Goal: Navigation & Orientation: Find specific page/section

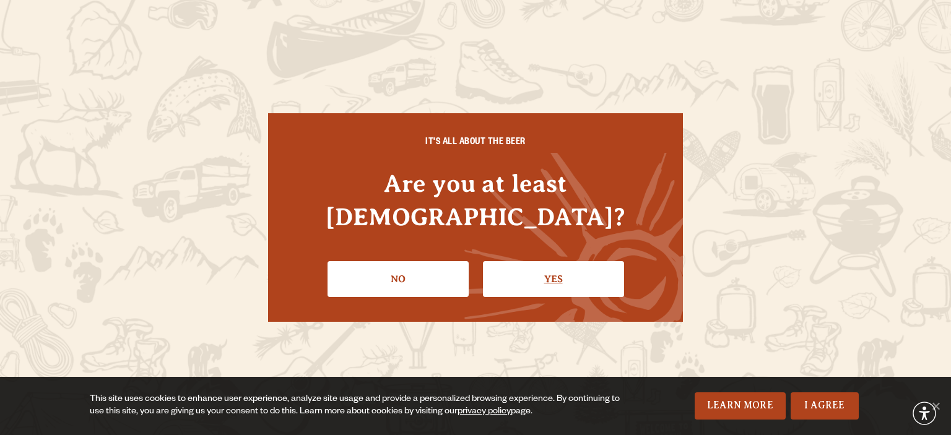
click at [515, 270] on link "Yes" at bounding box center [553, 279] width 141 height 36
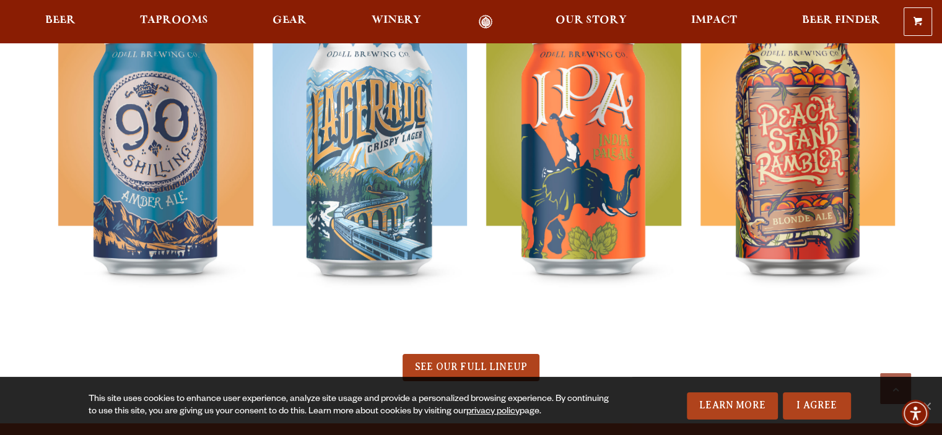
scroll to position [743, 0]
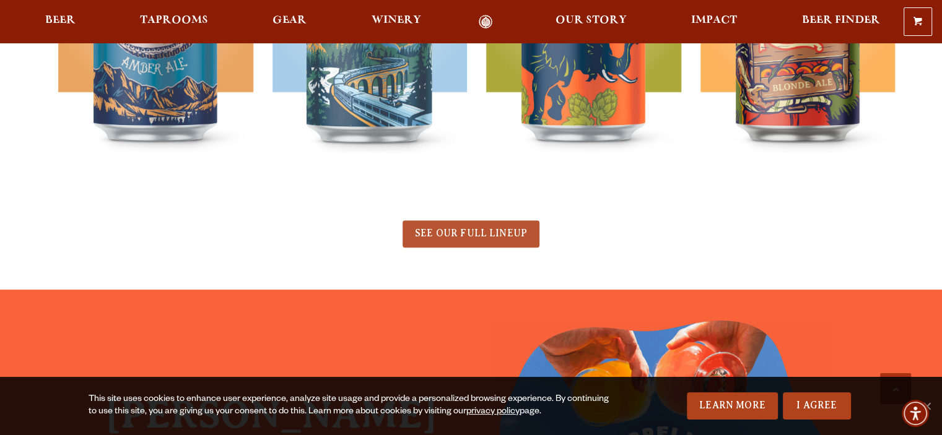
click at [463, 235] on span "SEE OUR FULL LINEUP" at bounding box center [471, 233] width 112 height 11
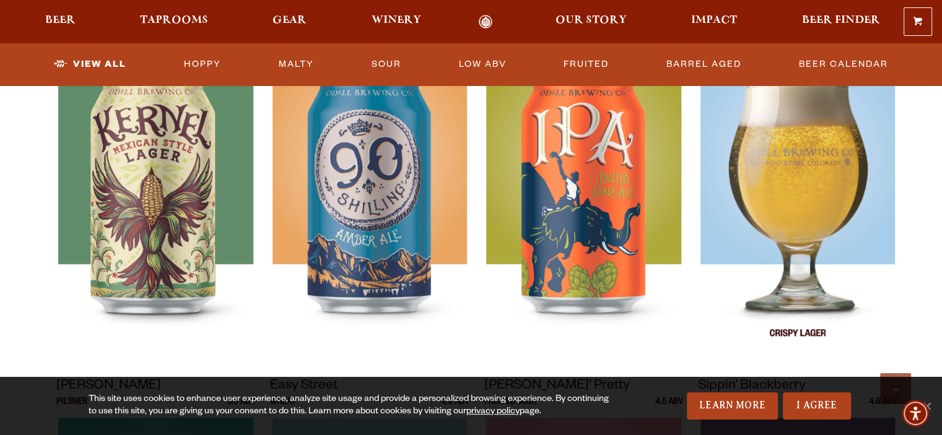
scroll to position [619, 0]
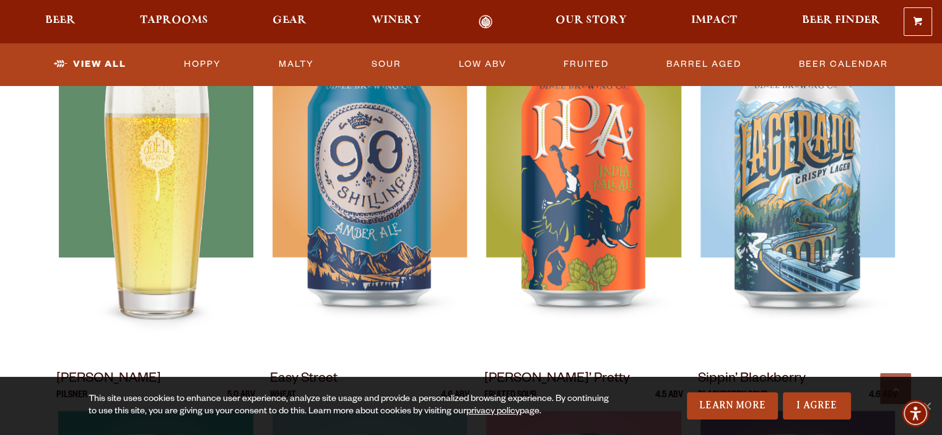
click at [142, 199] on img at bounding box center [155, 200] width 194 height 310
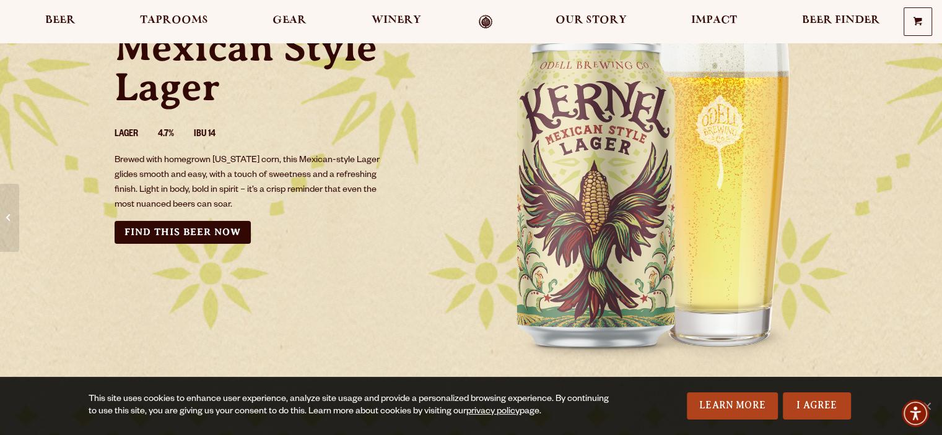
scroll to position [62, 0]
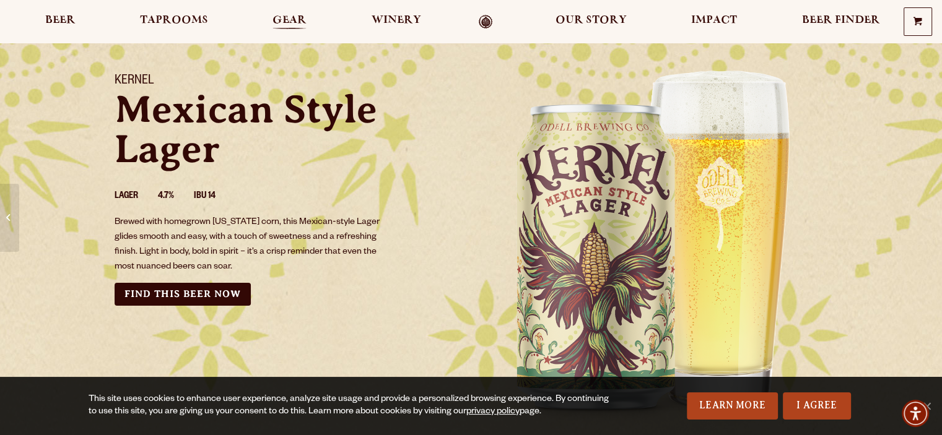
click at [292, 15] on span "Gear" at bounding box center [289, 20] width 34 height 10
click at [826, 17] on span "Beer Finder" at bounding box center [840, 20] width 78 height 10
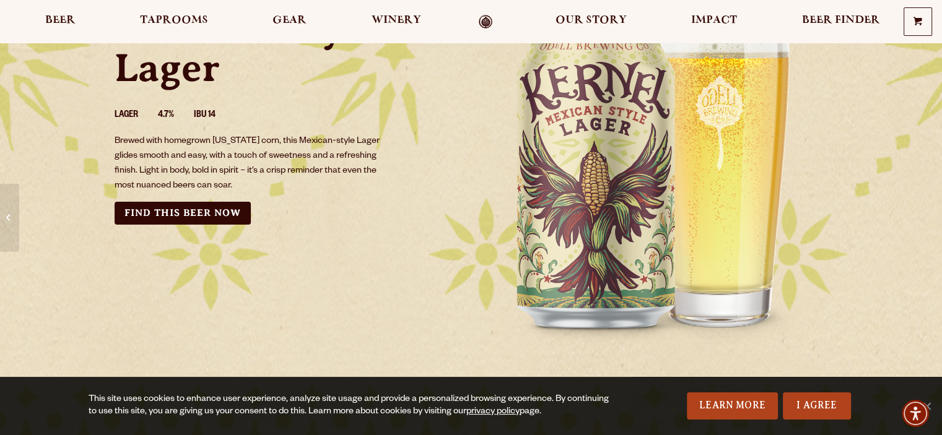
scroll to position [124, 0]
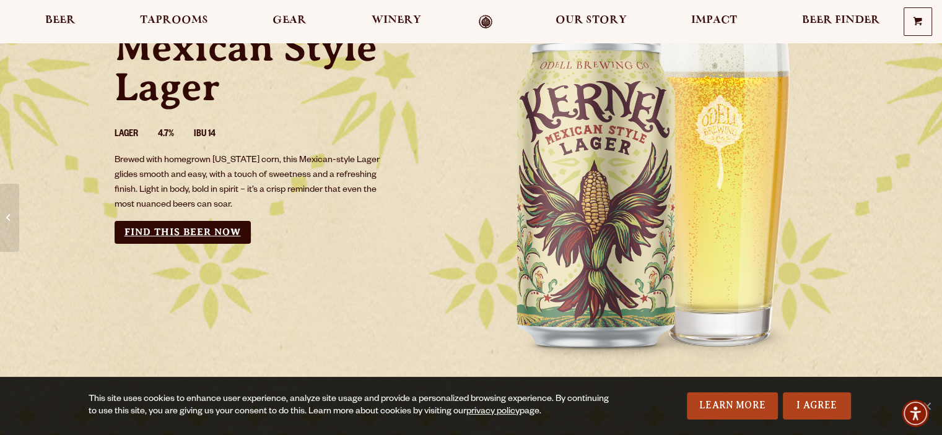
click at [194, 232] on link "Find this Beer Now" at bounding box center [183, 232] width 136 height 23
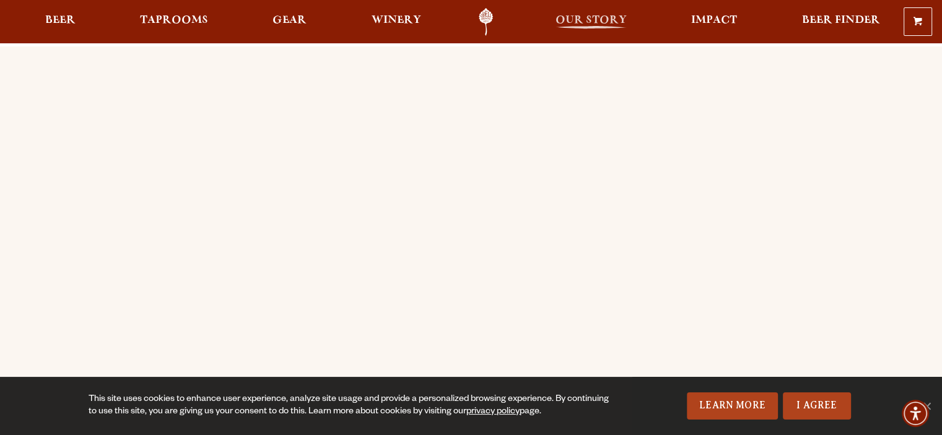
click at [603, 19] on span "Our Story" at bounding box center [590, 20] width 71 height 10
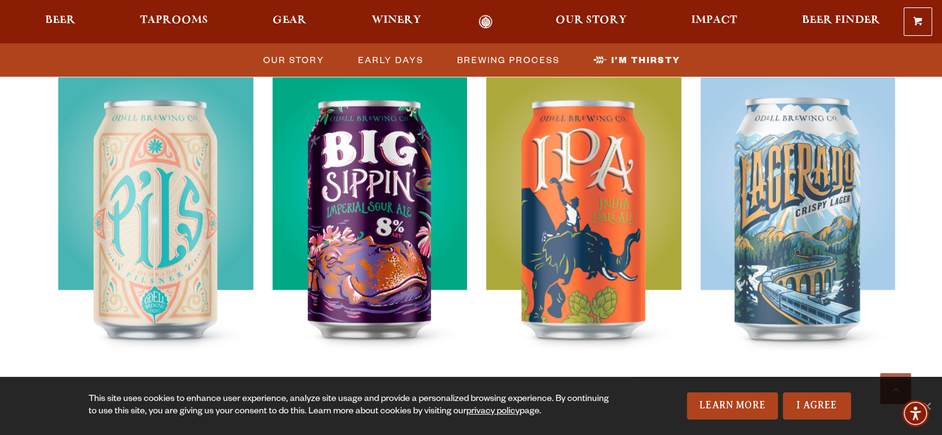
scroll to position [3344, 0]
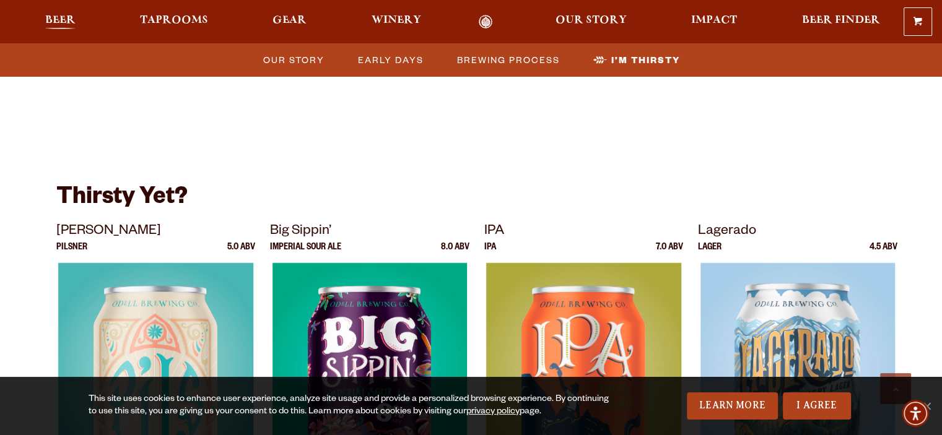
click at [59, 19] on span "Beer" at bounding box center [60, 20] width 30 height 10
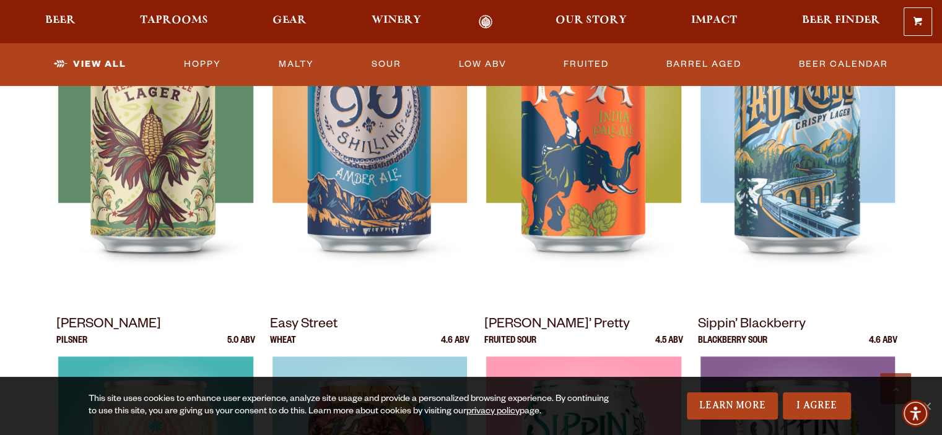
scroll to position [743, 0]
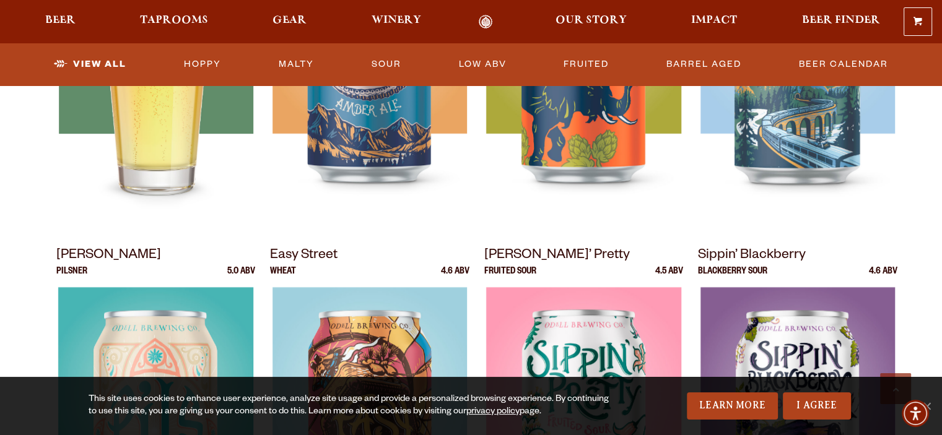
click at [147, 119] on div at bounding box center [155, 76] width 199 height 310
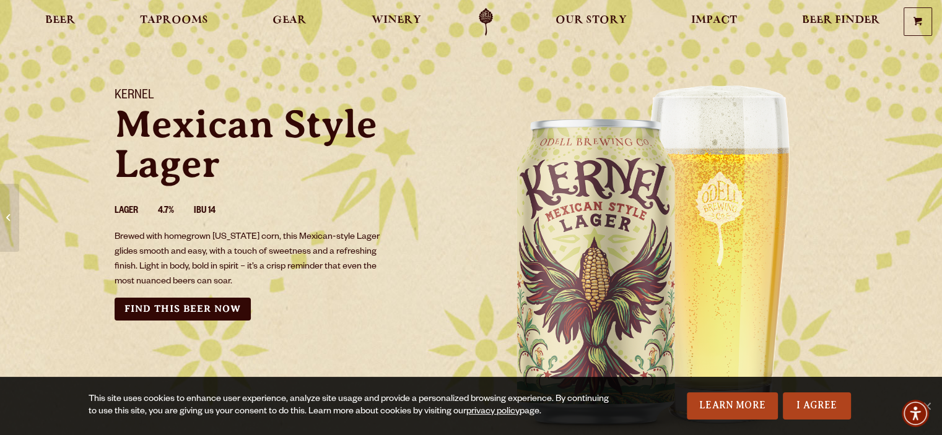
scroll to position [124, 0]
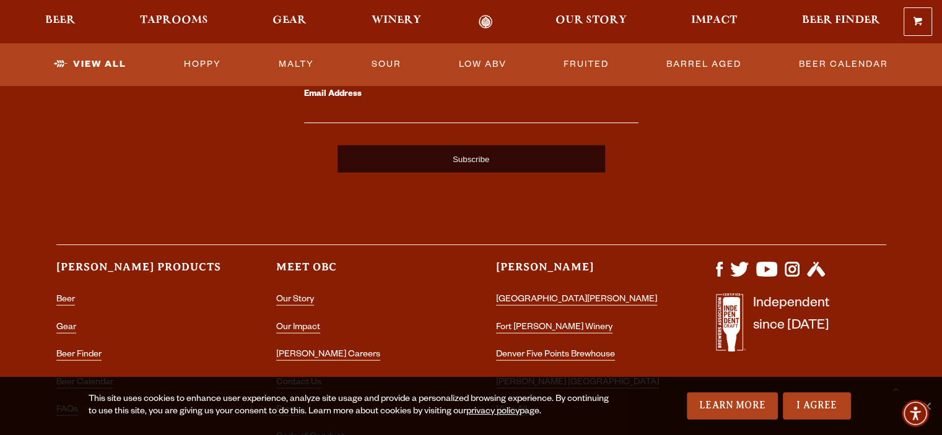
scroll to position [3250, 0]
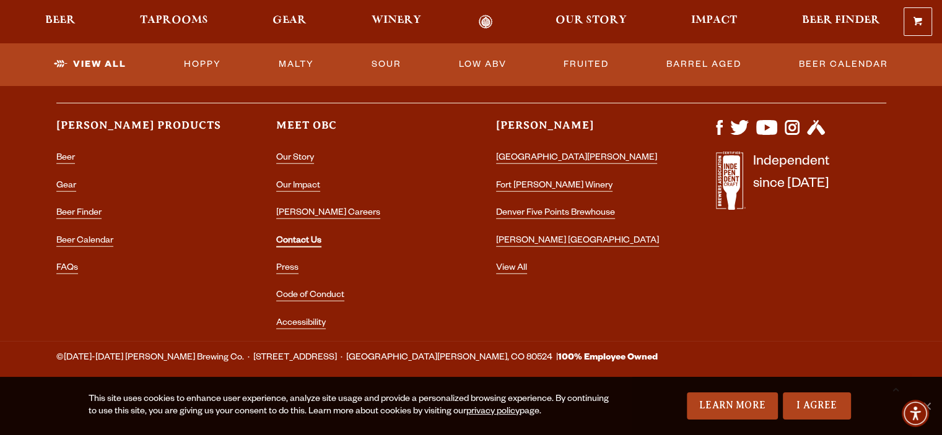
click at [294, 242] on link "Contact Us" at bounding box center [298, 242] width 45 height 11
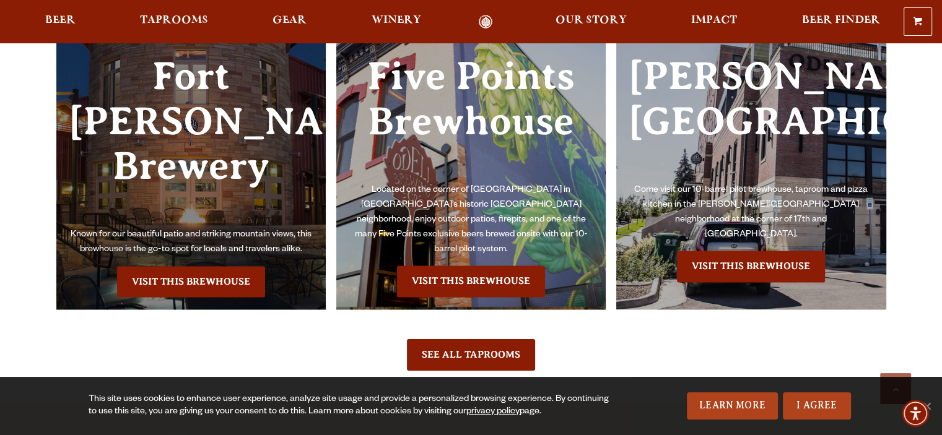
scroll to position [1610, 0]
